Goal: Navigation & Orientation: Find specific page/section

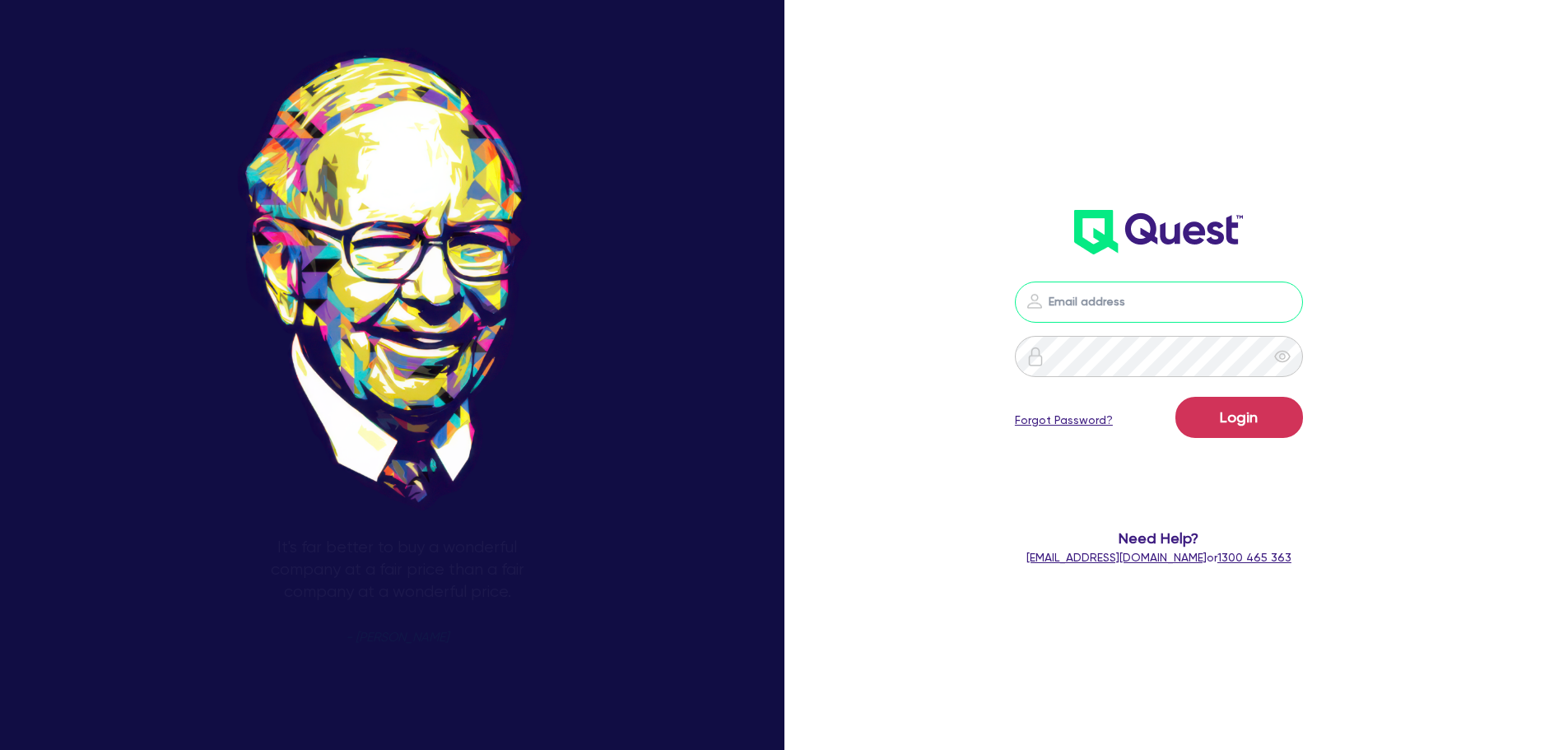
click at [1170, 307] on input "email" at bounding box center [1158, 302] width 288 height 41
type input "[PERSON_NAME][EMAIL_ADDRESS][DOMAIN_NAME]"
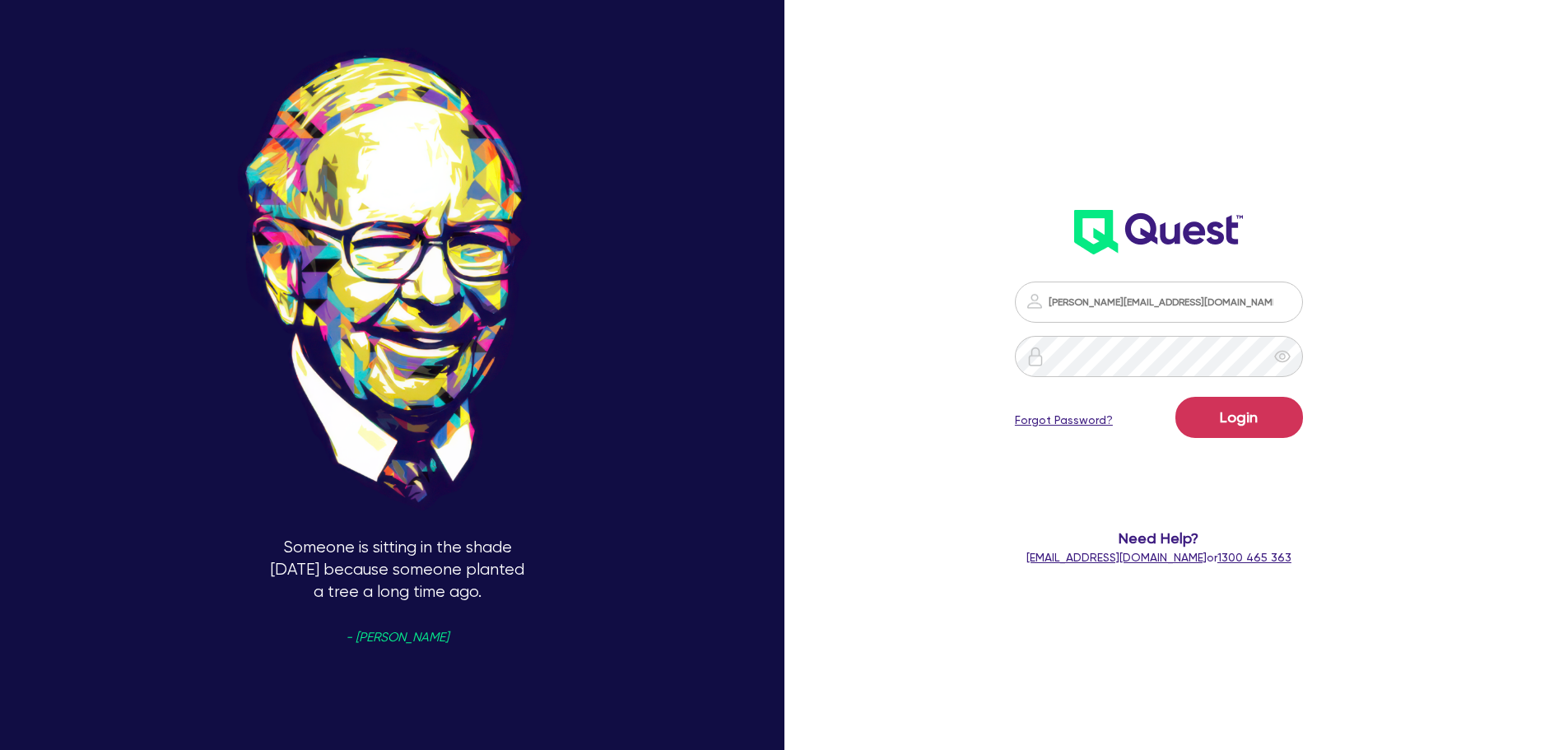
click at [1248, 438] on div "Login Forgot Password?" at bounding box center [1158, 420] width 288 height 48
click at [1254, 430] on button "Login" at bounding box center [1238, 417] width 127 height 41
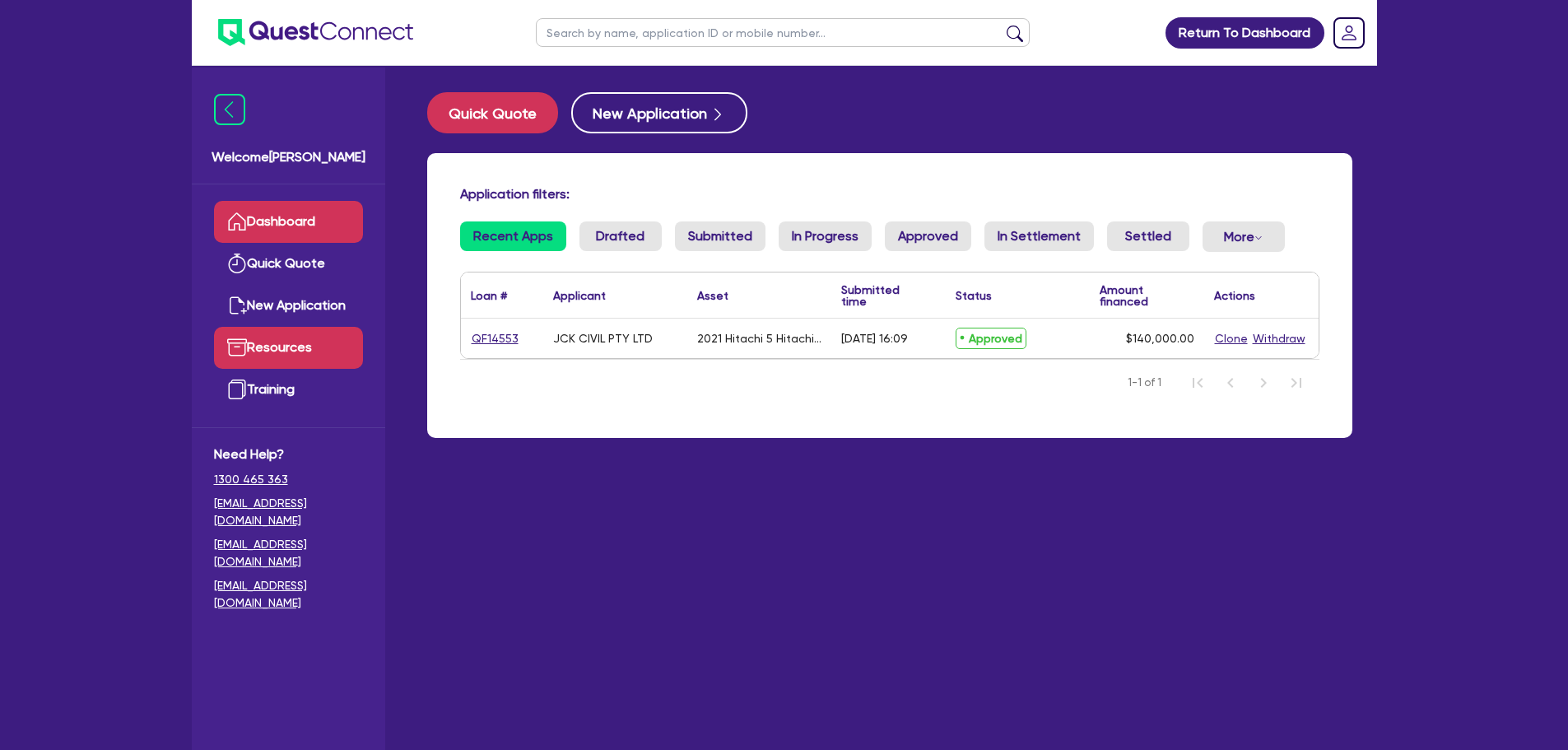
click at [290, 342] on link "Resources" at bounding box center [288, 348] width 149 height 42
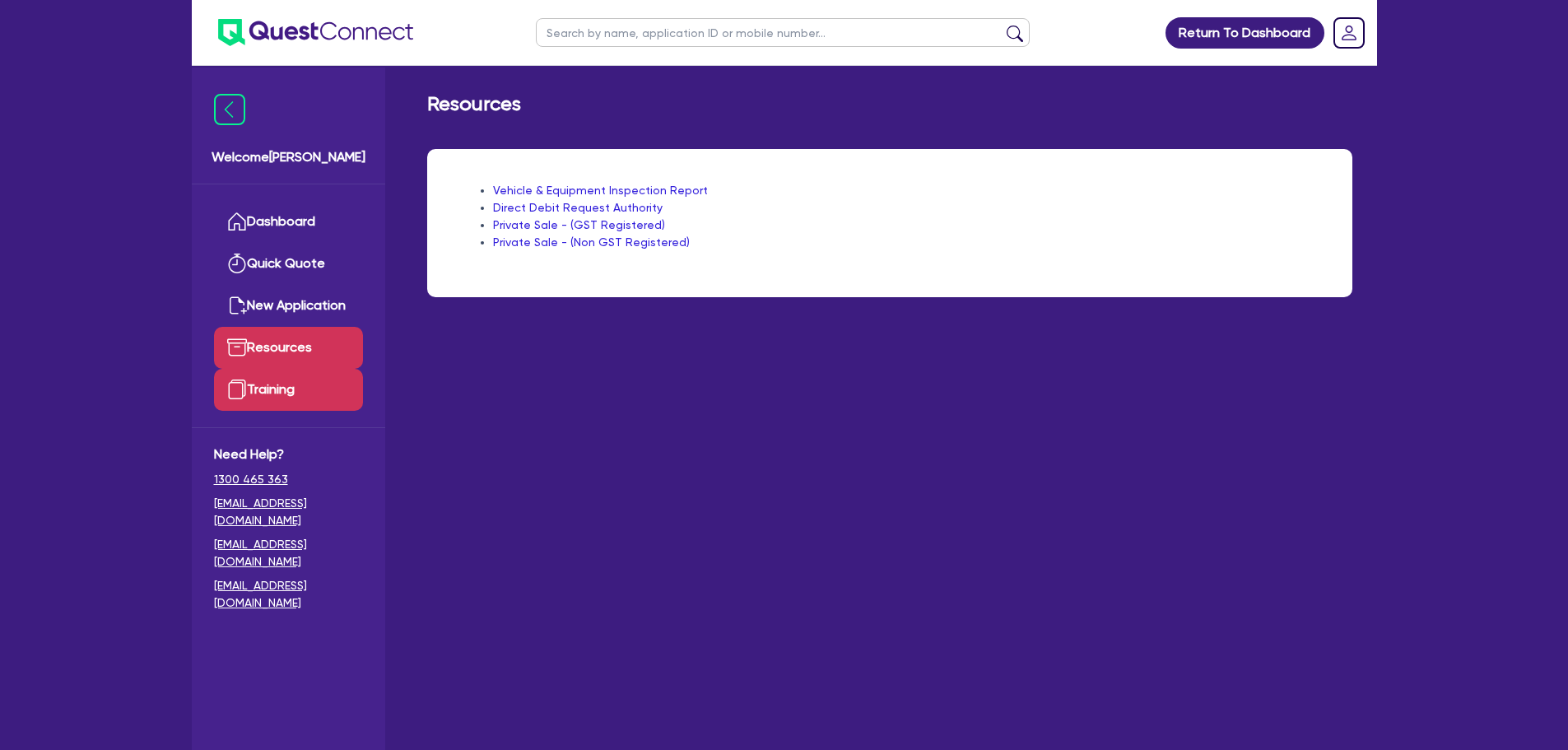
click at [305, 384] on link "Training" at bounding box center [288, 390] width 149 height 42
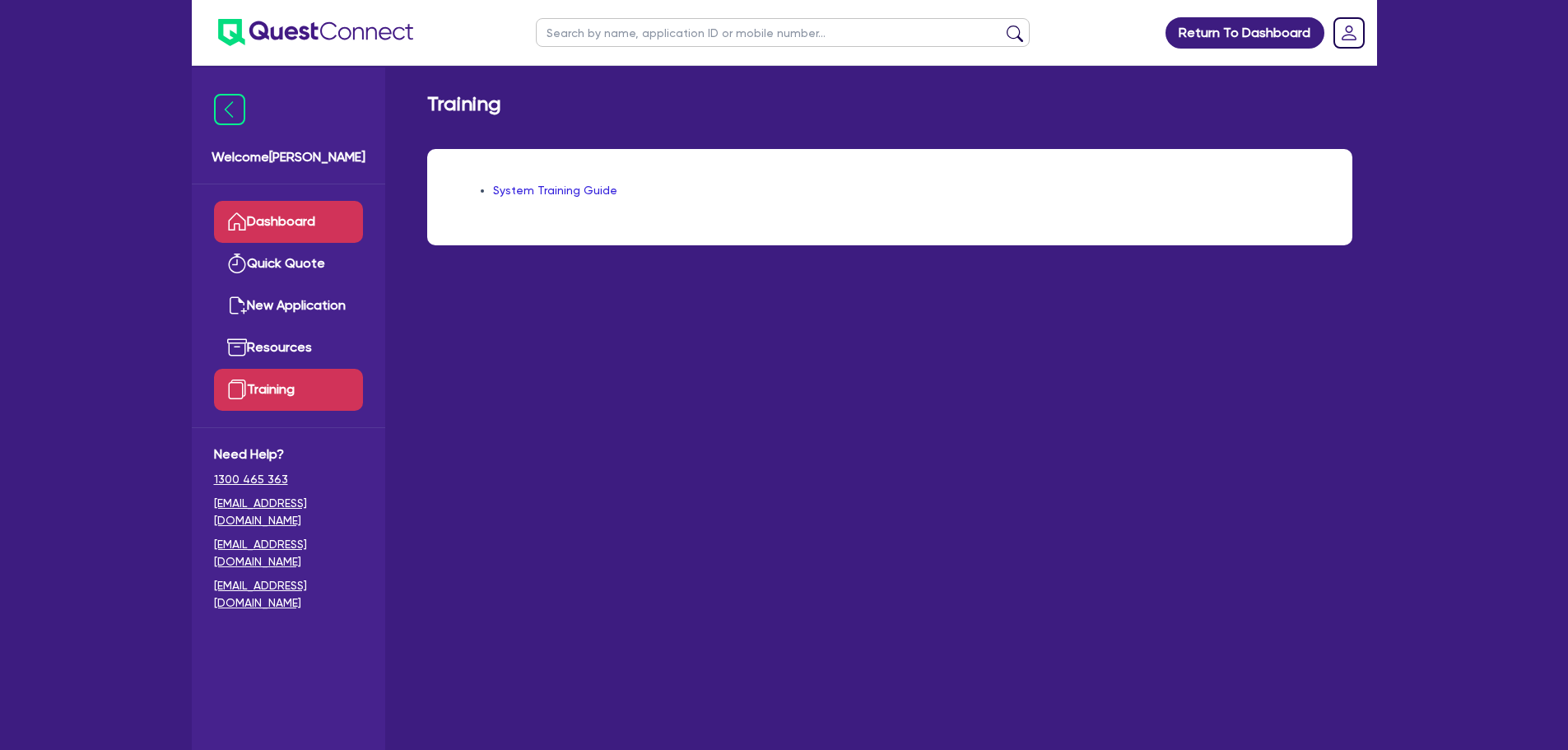
click at [303, 231] on link "Dashboard" at bounding box center [288, 222] width 149 height 42
